Goal: Use online tool/utility: Utilize a website feature to perform a specific function

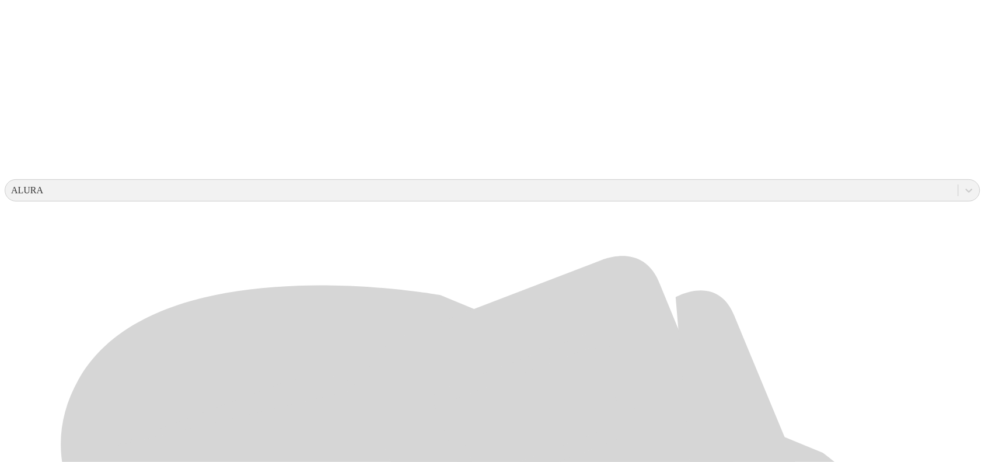
scroll to position [365, 0]
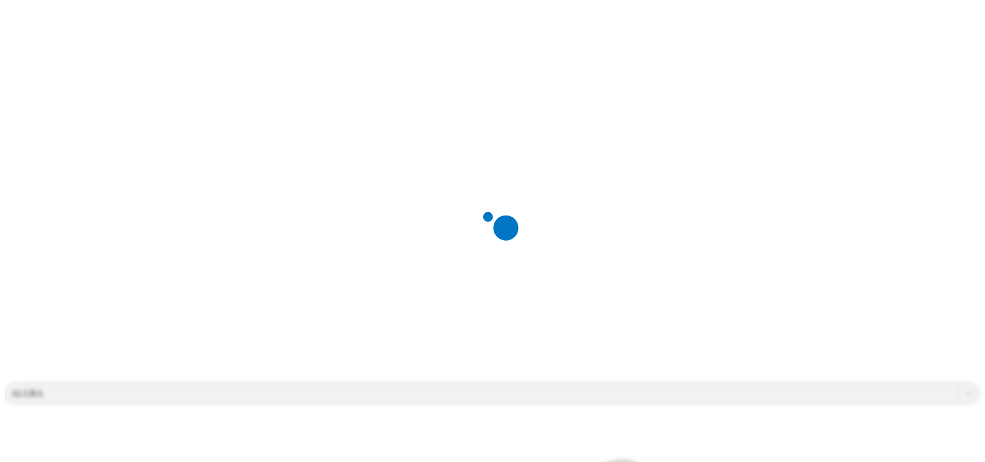
scroll to position [0, 0]
